Goal: Information Seeking & Learning: Learn about a topic

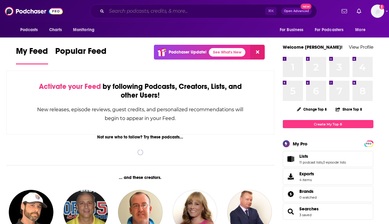
click at [223, 15] on input "Search podcasts, credits, & more..." at bounding box center [186, 11] width 159 height 10
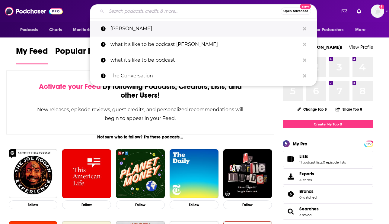
click at [136, 34] on p "[PERSON_NAME]" at bounding box center [205, 29] width 190 height 16
type input "[PERSON_NAME]"
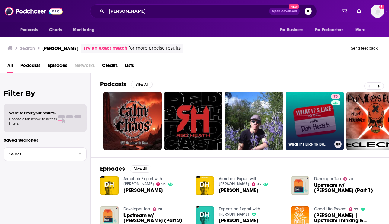
click at [305, 113] on link "73 What It's Like To Be..." at bounding box center [315, 120] width 59 height 59
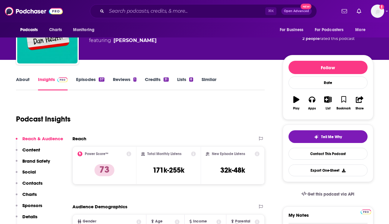
scroll to position [39, 0]
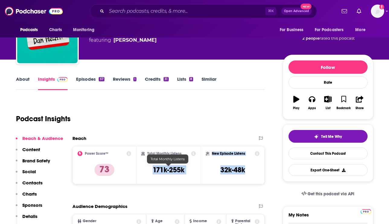
drag, startPoint x: 249, startPoint y: 169, endPoint x: 151, endPoint y: 168, distance: 97.8
click at [151, 168] on div "Power Score™ 73 Total Monthly Listens 171k-255k New Episode Listens 32k-48k" at bounding box center [168, 165] width 193 height 38
click at [171, 167] on h3 "171k-255k" at bounding box center [169, 169] width 32 height 9
drag, startPoint x: 184, startPoint y: 170, endPoint x: 151, endPoint y: 169, distance: 32.9
click at [151, 169] on div "Total Monthly Listens 171k-255k" at bounding box center [168, 165] width 55 height 28
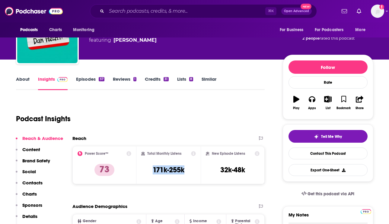
copy h3 "171k-255k"
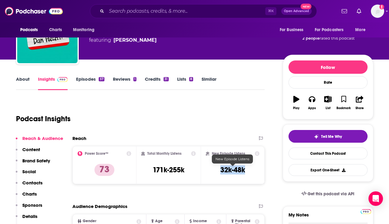
drag, startPoint x: 247, startPoint y: 172, endPoint x: 219, endPoint y: 170, distance: 27.8
click at [219, 170] on div "New Episode Listens 32k-48k" at bounding box center [233, 165] width 54 height 28
copy h3 "32k-48k"
click at [257, 154] on icon at bounding box center [257, 153] width 5 height 5
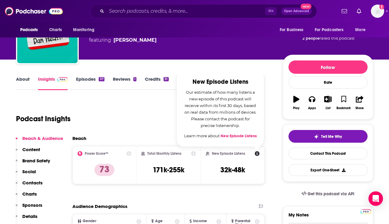
click at [195, 153] on icon at bounding box center [193, 153] width 5 height 5
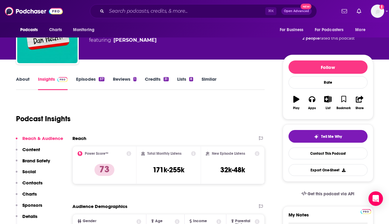
click at [247, 155] on div "New Episode Listens" at bounding box center [233, 153] width 54 height 5
click at [256, 155] on icon at bounding box center [257, 153] width 5 height 5
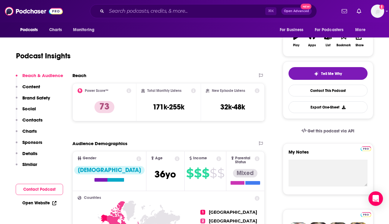
scroll to position [105, 0]
